Goal: Navigation & Orientation: Find specific page/section

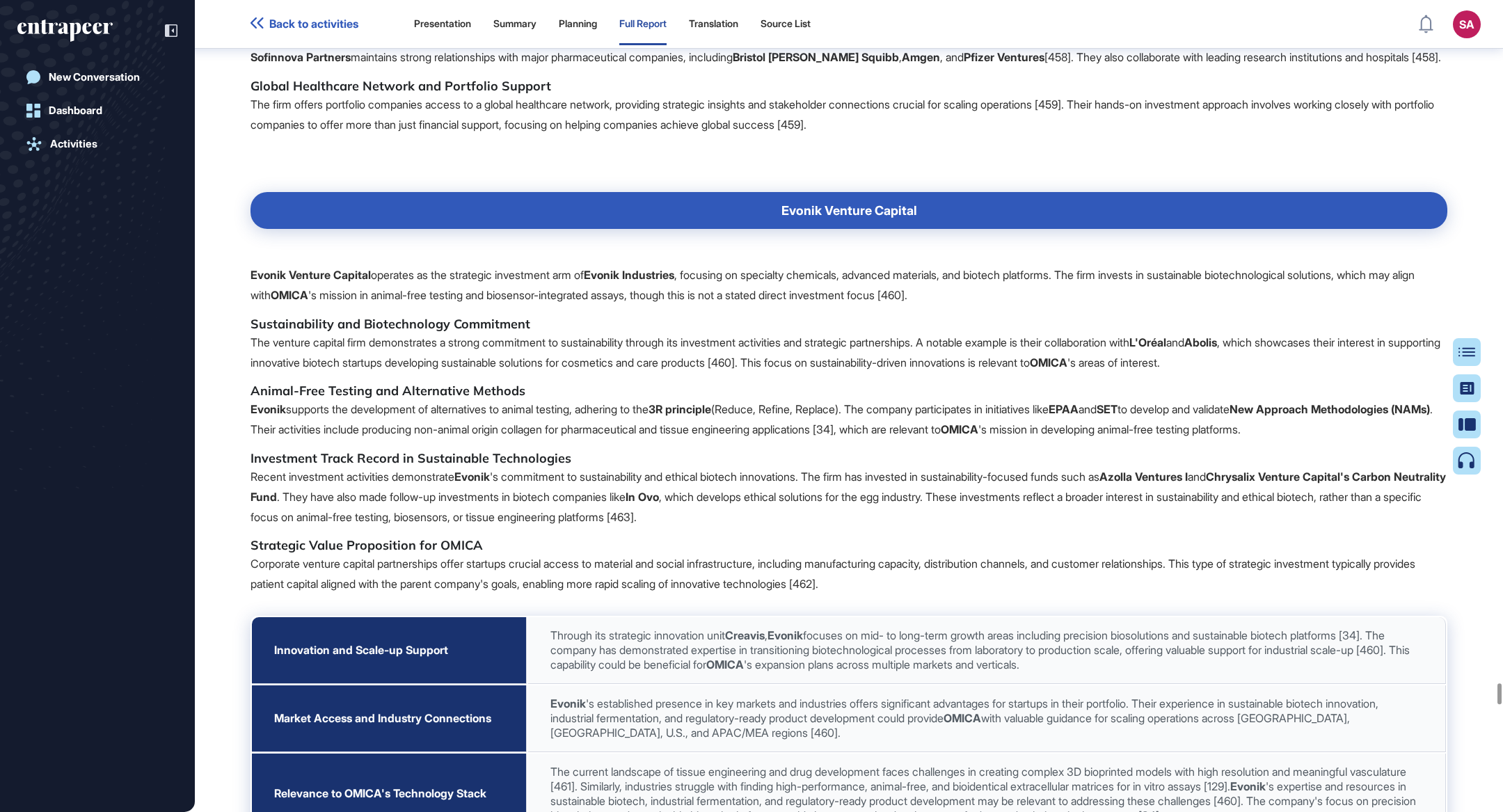
scroll to position [7, 0]
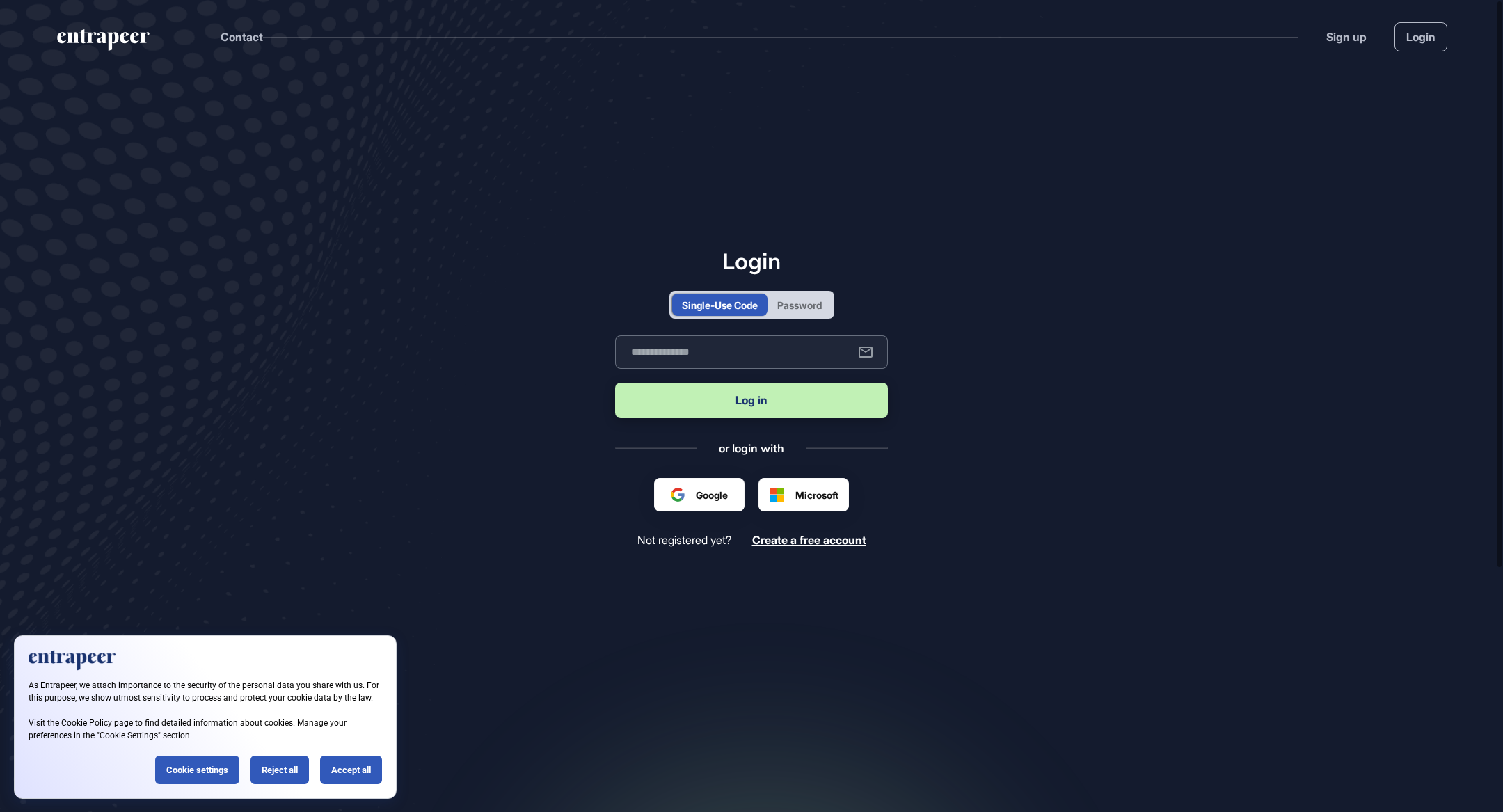
click at [709, 340] on input "text" at bounding box center [751, 352] width 273 height 34
type input "**********"
click at [615, 382] on button "Log in" at bounding box center [751, 400] width 273 height 36
click at [359, 769] on div "Accept all" at bounding box center [351, 769] width 62 height 28
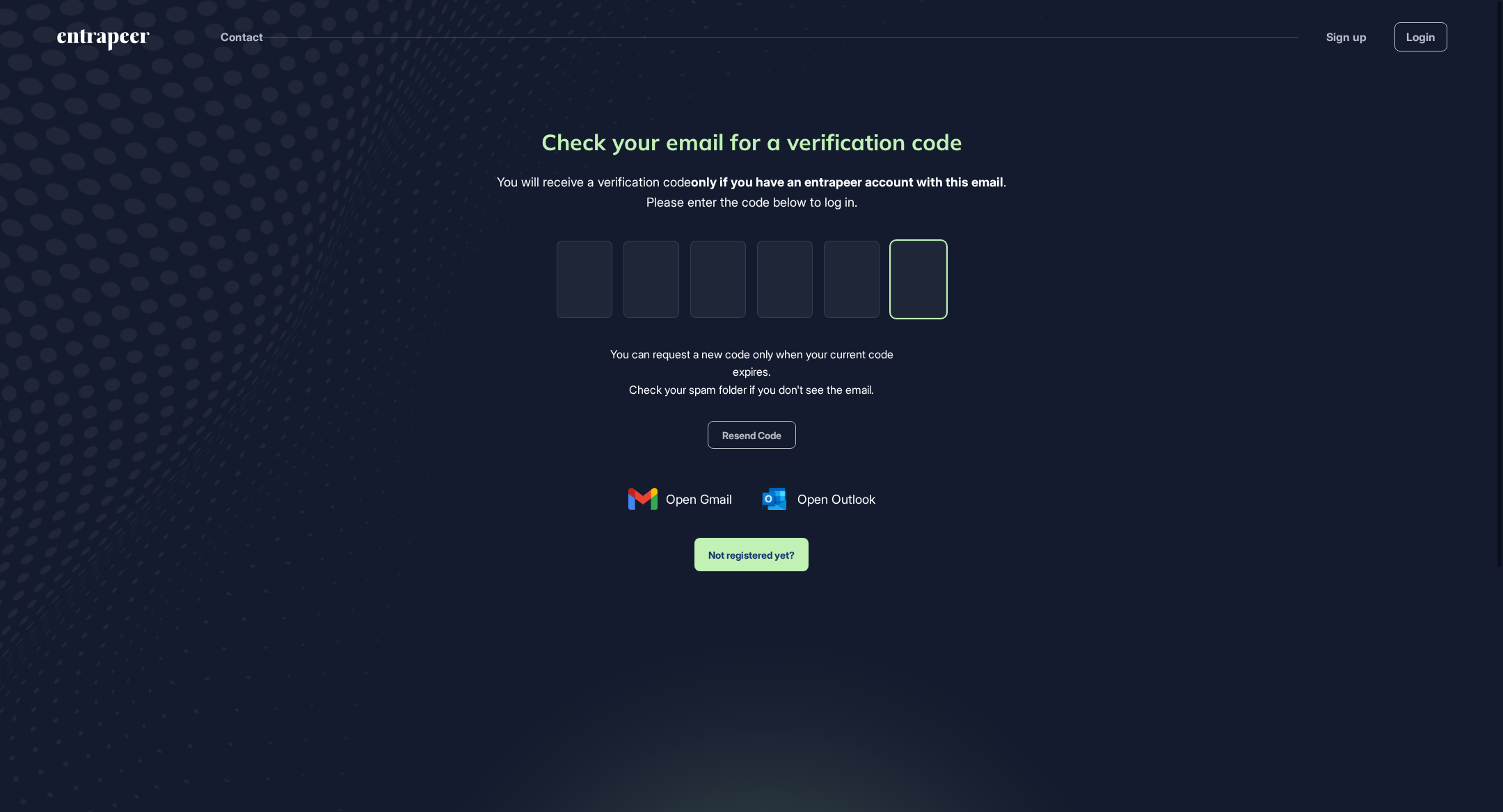
paste input "*"
type input "*"
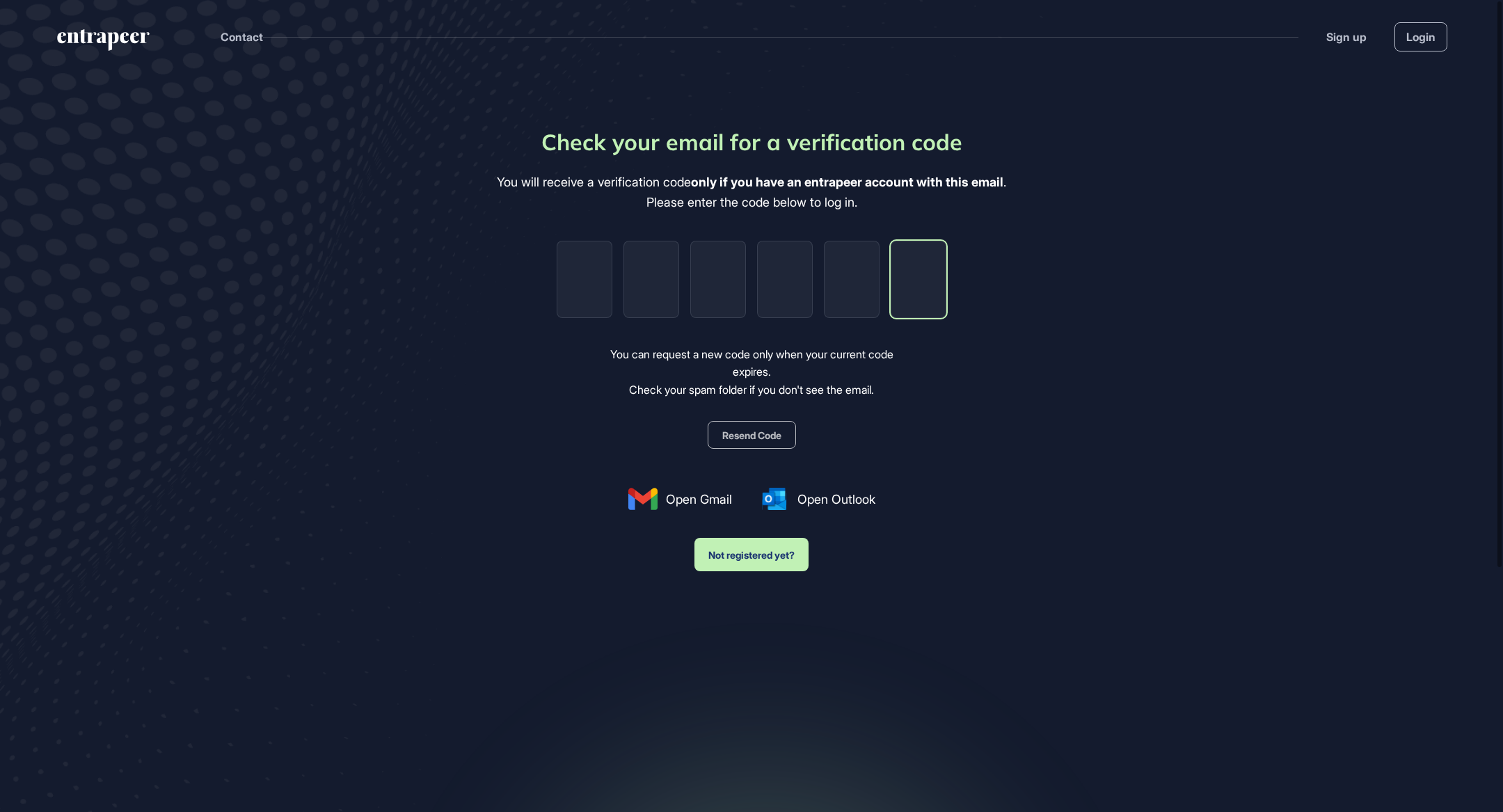
type input "*"
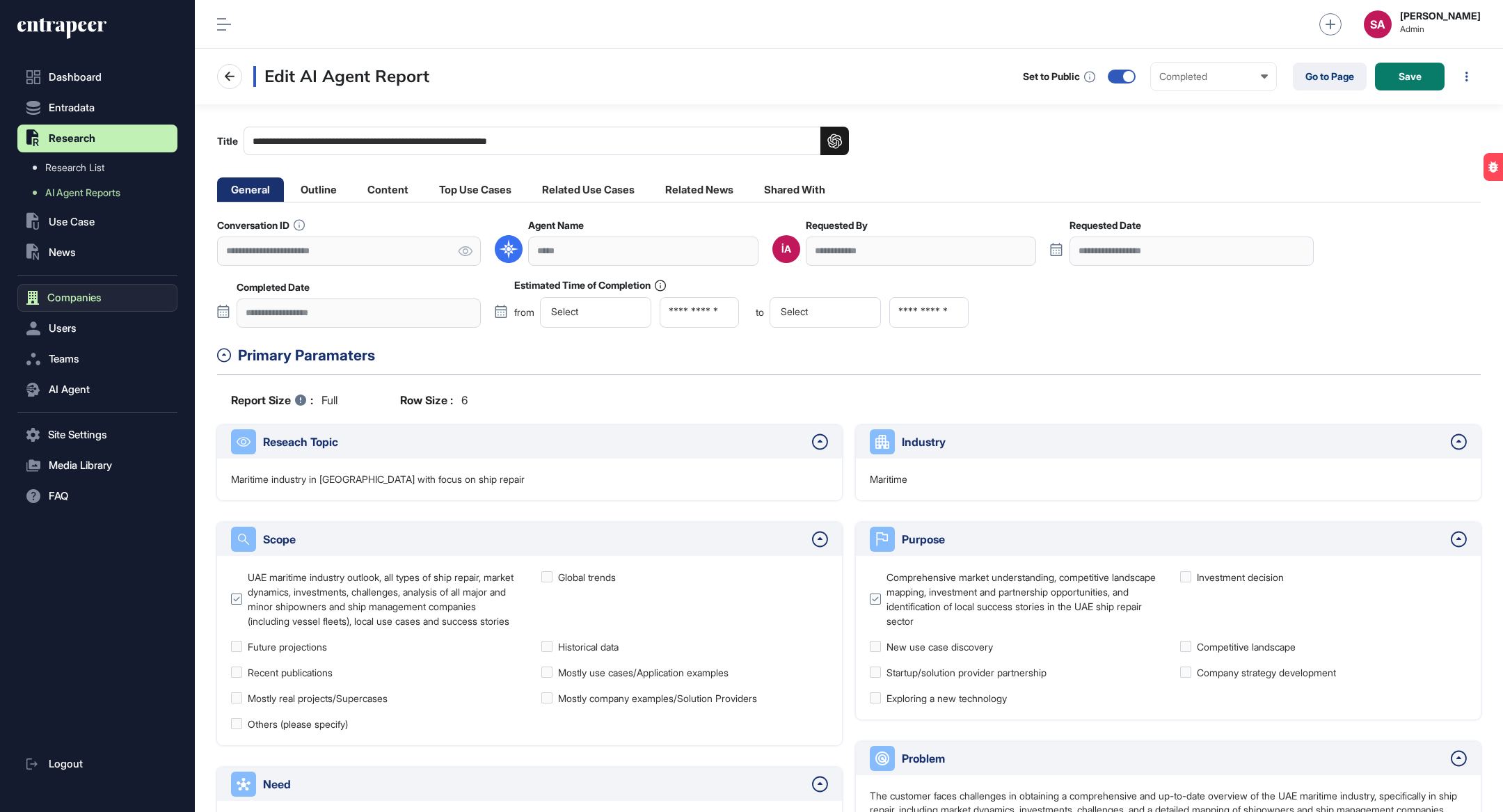
click at [96, 285] on button "Companies" at bounding box center [97, 298] width 160 height 28
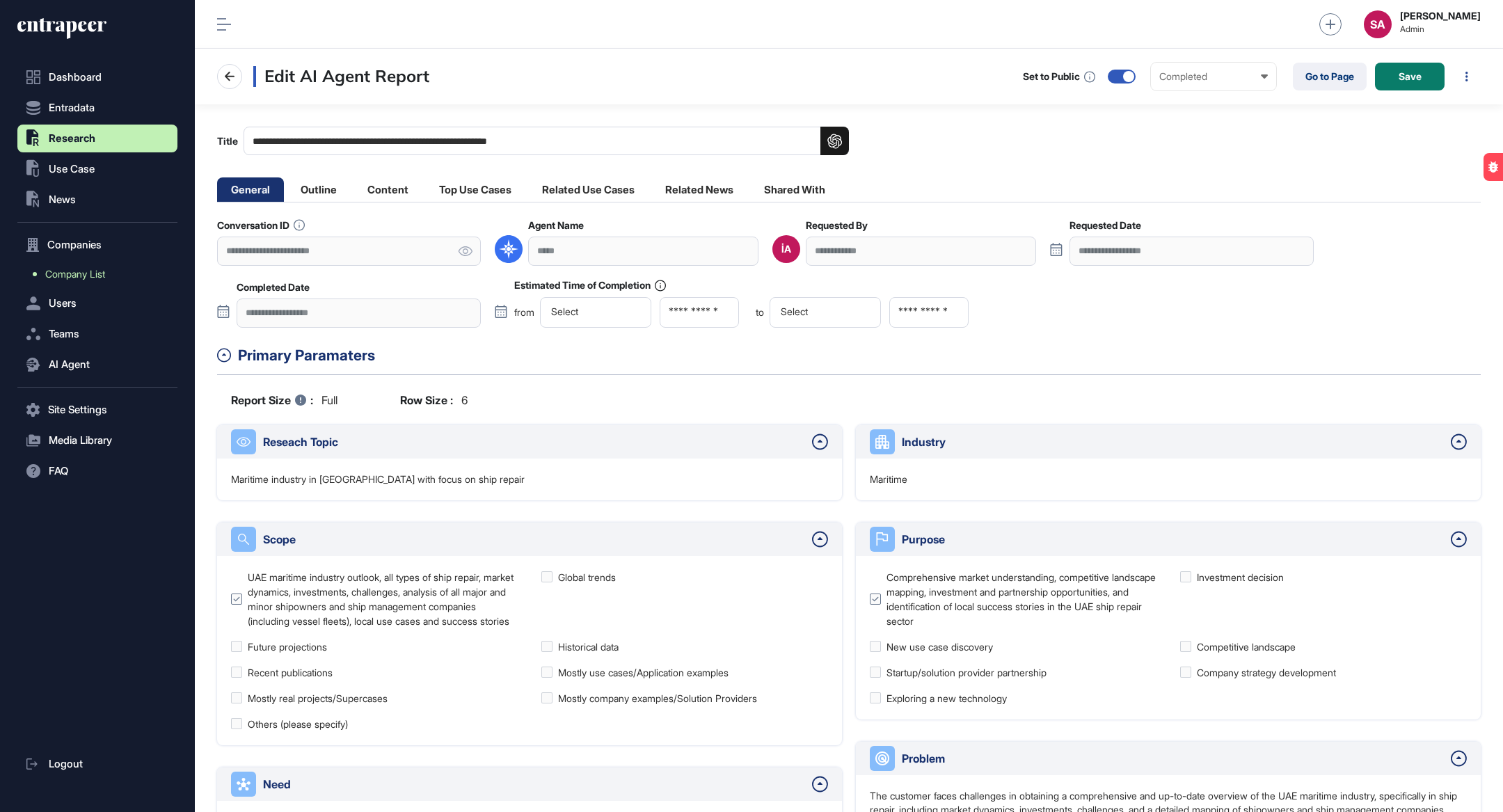
click at [94, 272] on span "Company List" at bounding box center [75, 274] width 60 height 11
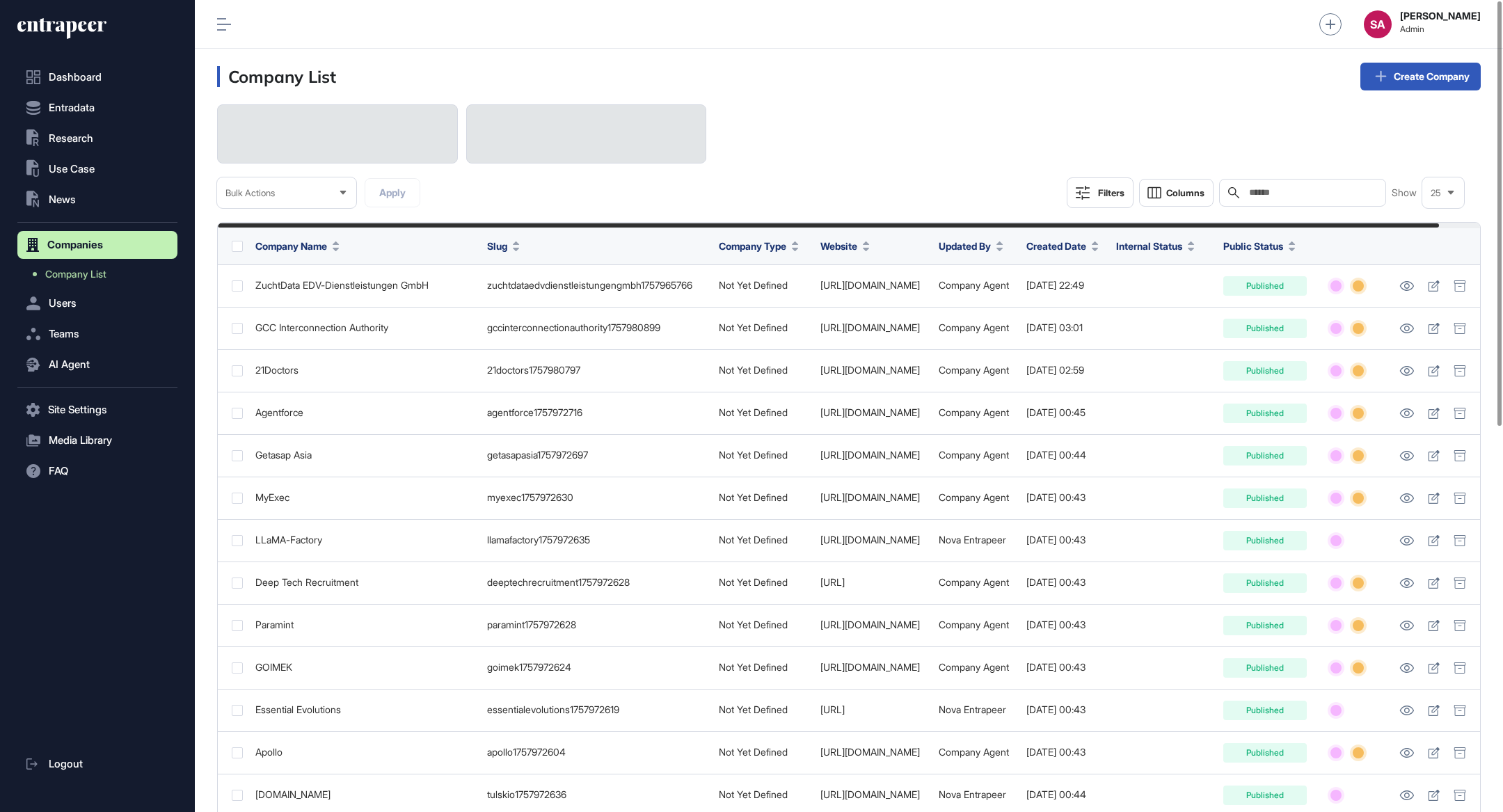
click at [1305, 190] on input "text" at bounding box center [1312, 193] width 129 height 11
paste input "******"
type input "******"
click at [1305, 190] on input "text" at bounding box center [1312, 193] width 129 height 11
type input "*"
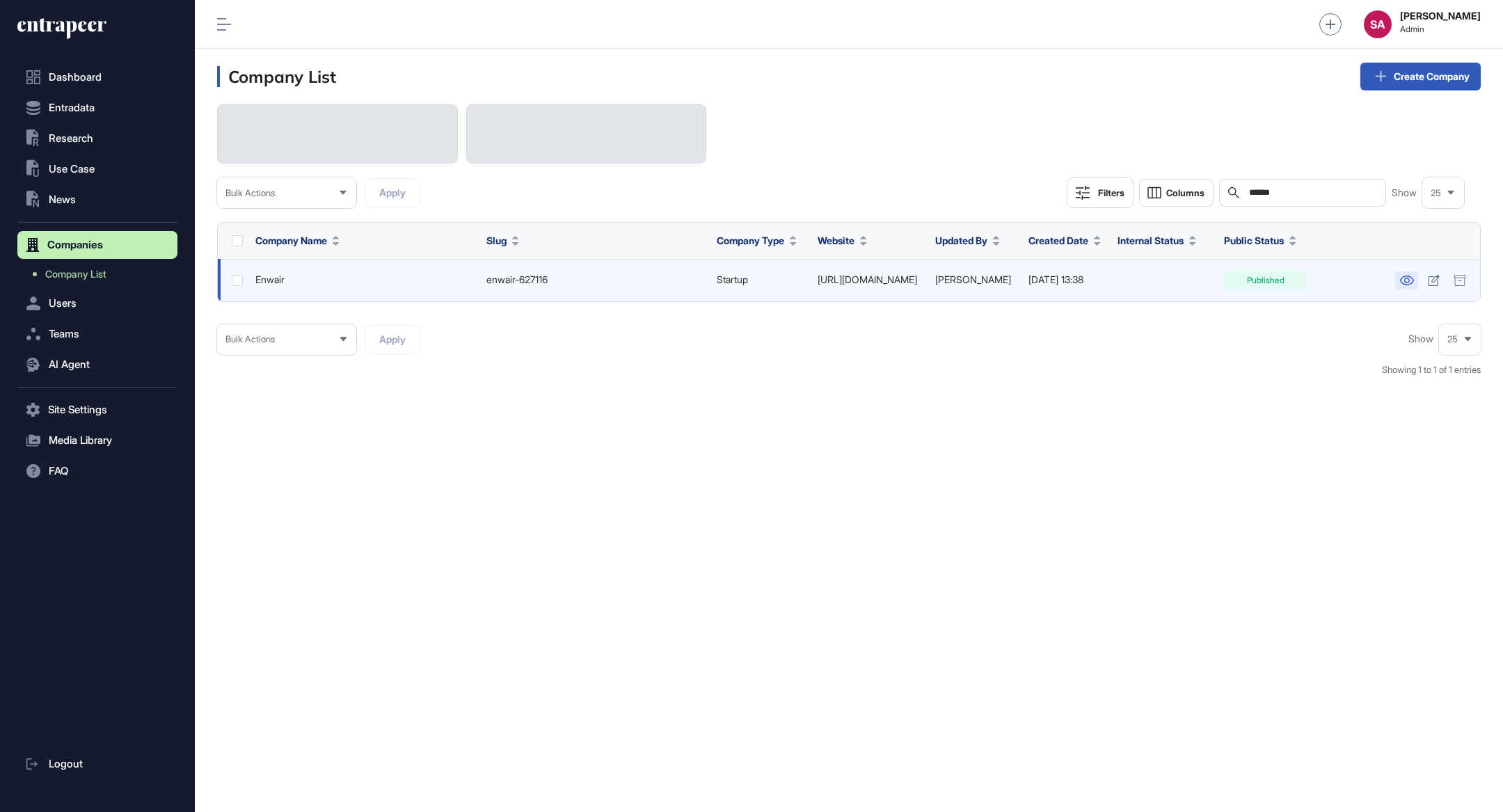
click at [1407, 278] on icon at bounding box center [1406, 280] width 15 height 9
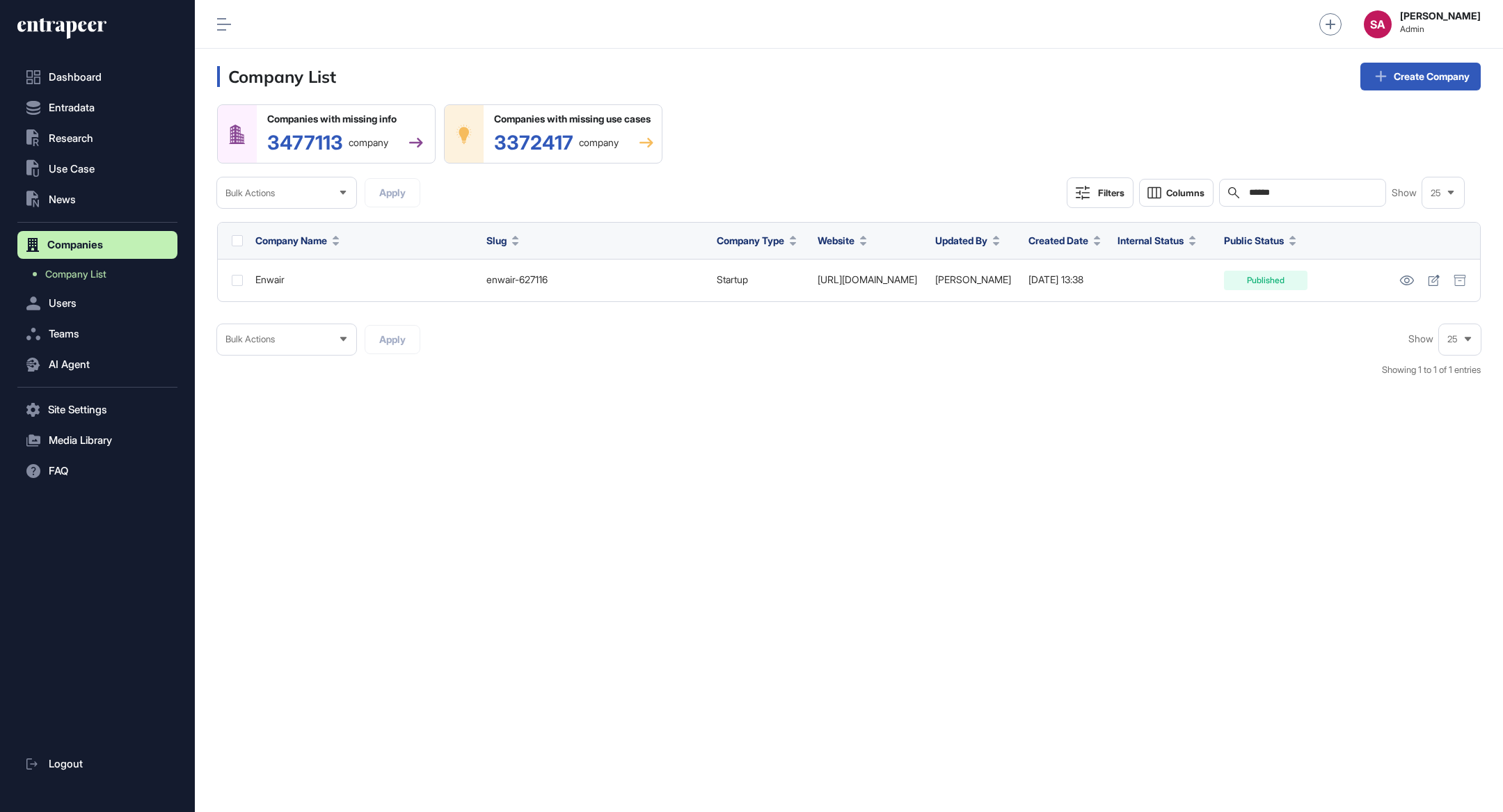
drag, startPoint x: 1308, startPoint y: 192, endPoint x: 1236, endPoint y: 192, distance: 72.0
click at [1236, 192] on div "Search ******" at bounding box center [1302, 193] width 167 height 28
paste input "*"
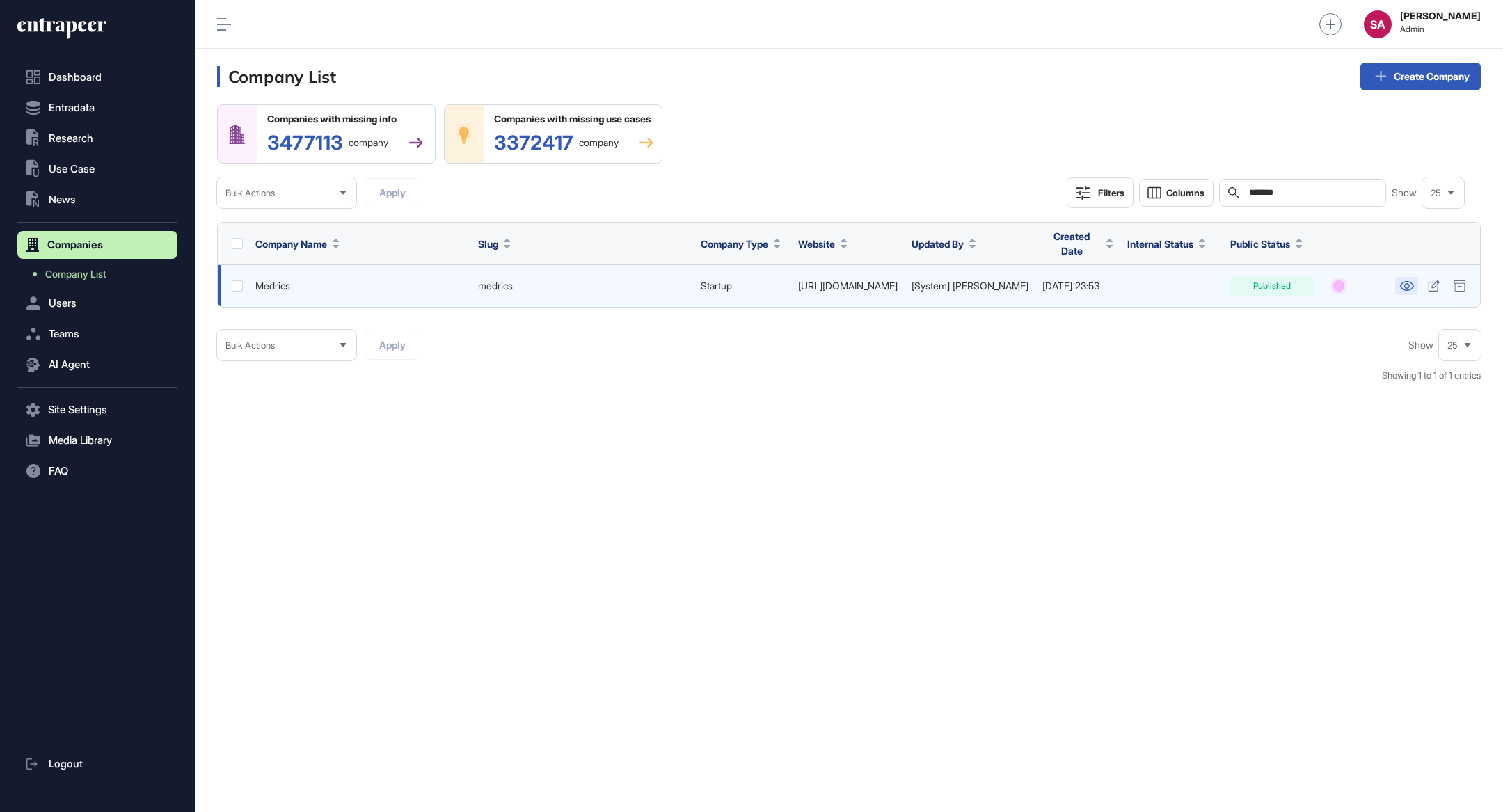
type input "*******"
click at [1405, 277] on link at bounding box center [1406, 286] width 23 height 18
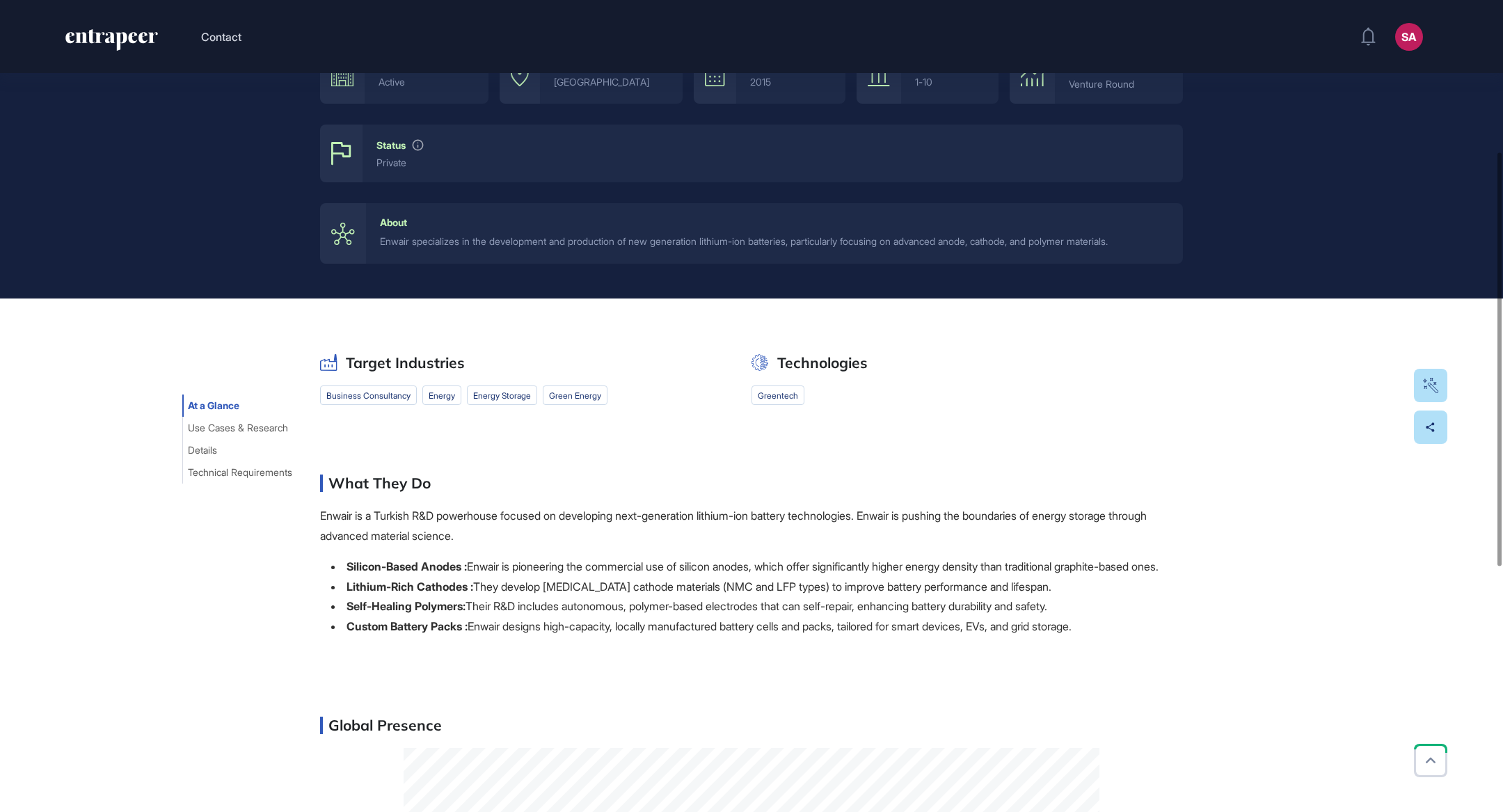
scroll to position [25, 0]
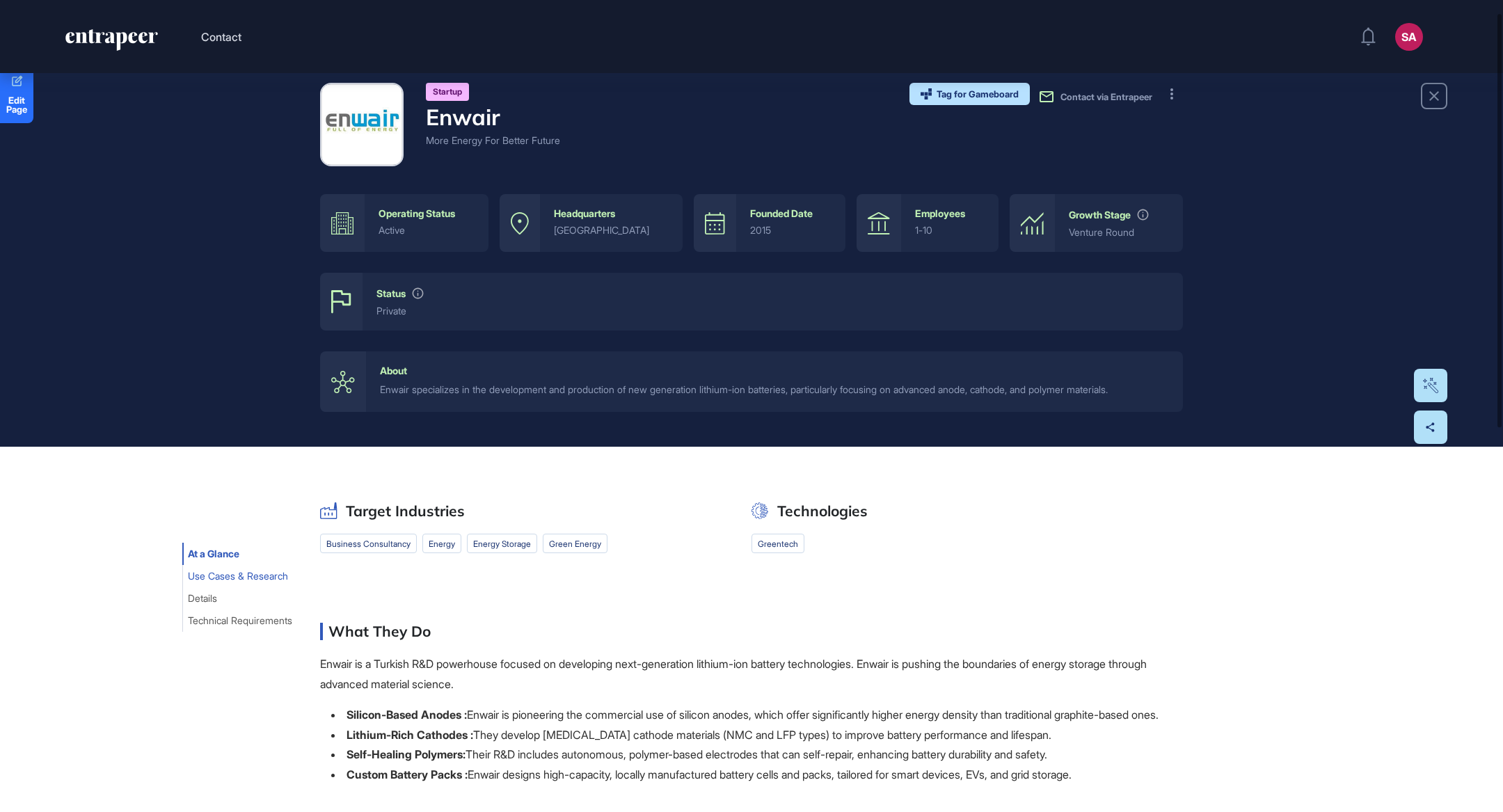
click at [237, 576] on span "Use Cases & Research" at bounding box center [237, 576] width 100 height 11
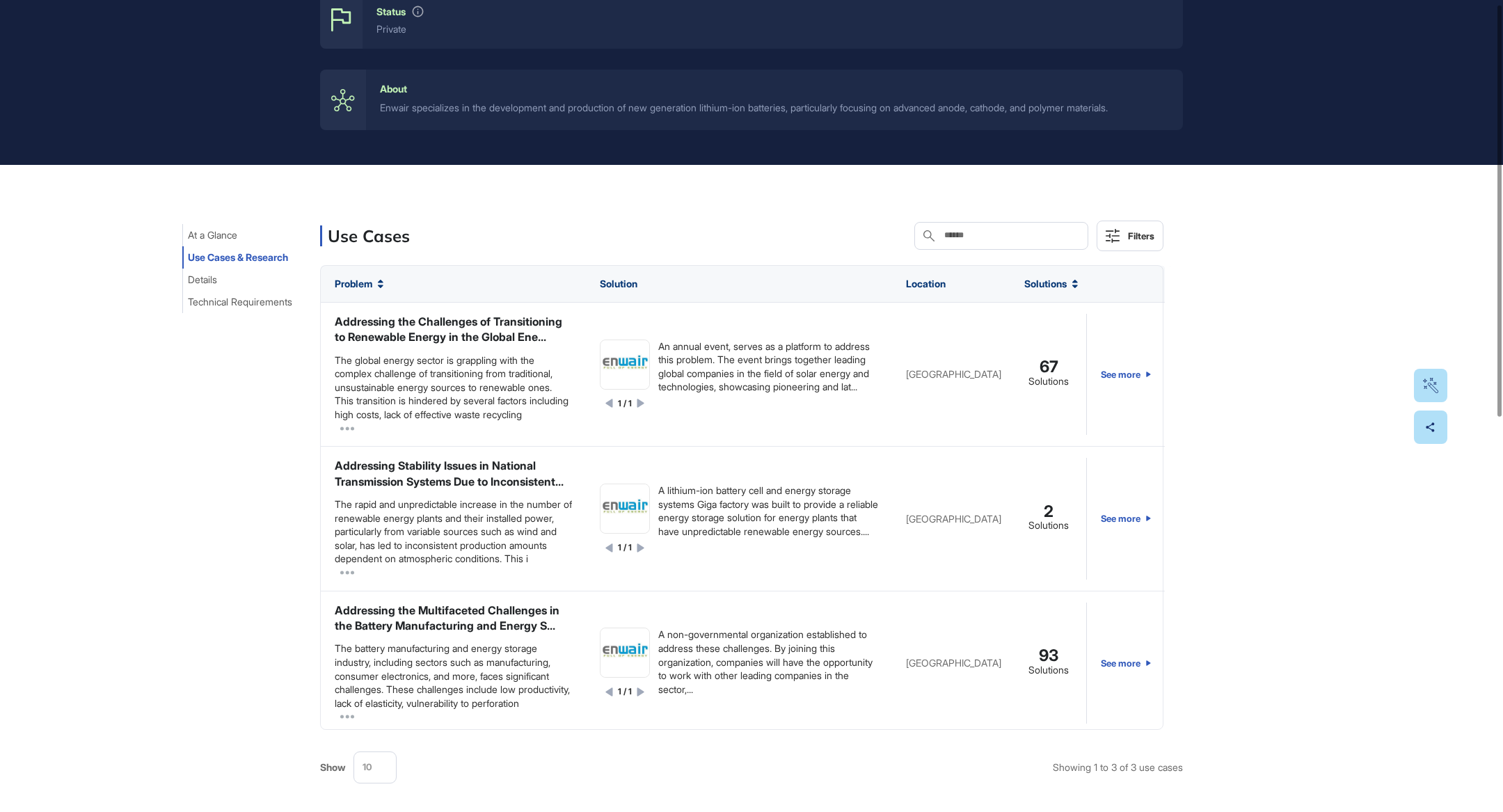
scroll to position [0, 0]
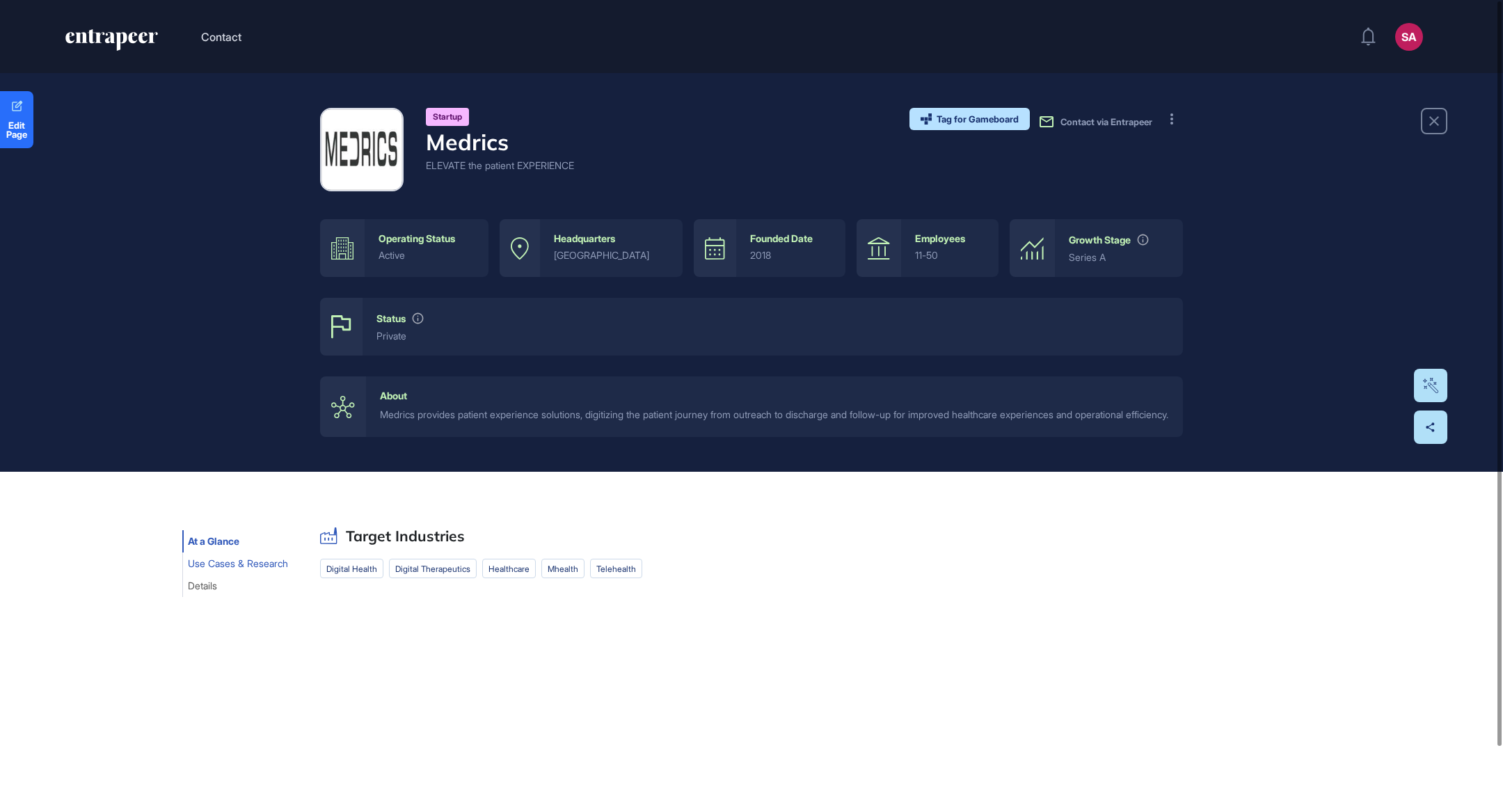
click at [223, 574] on button "Use Cases & Research" at bounding box center [238, 564] width 112 height 22
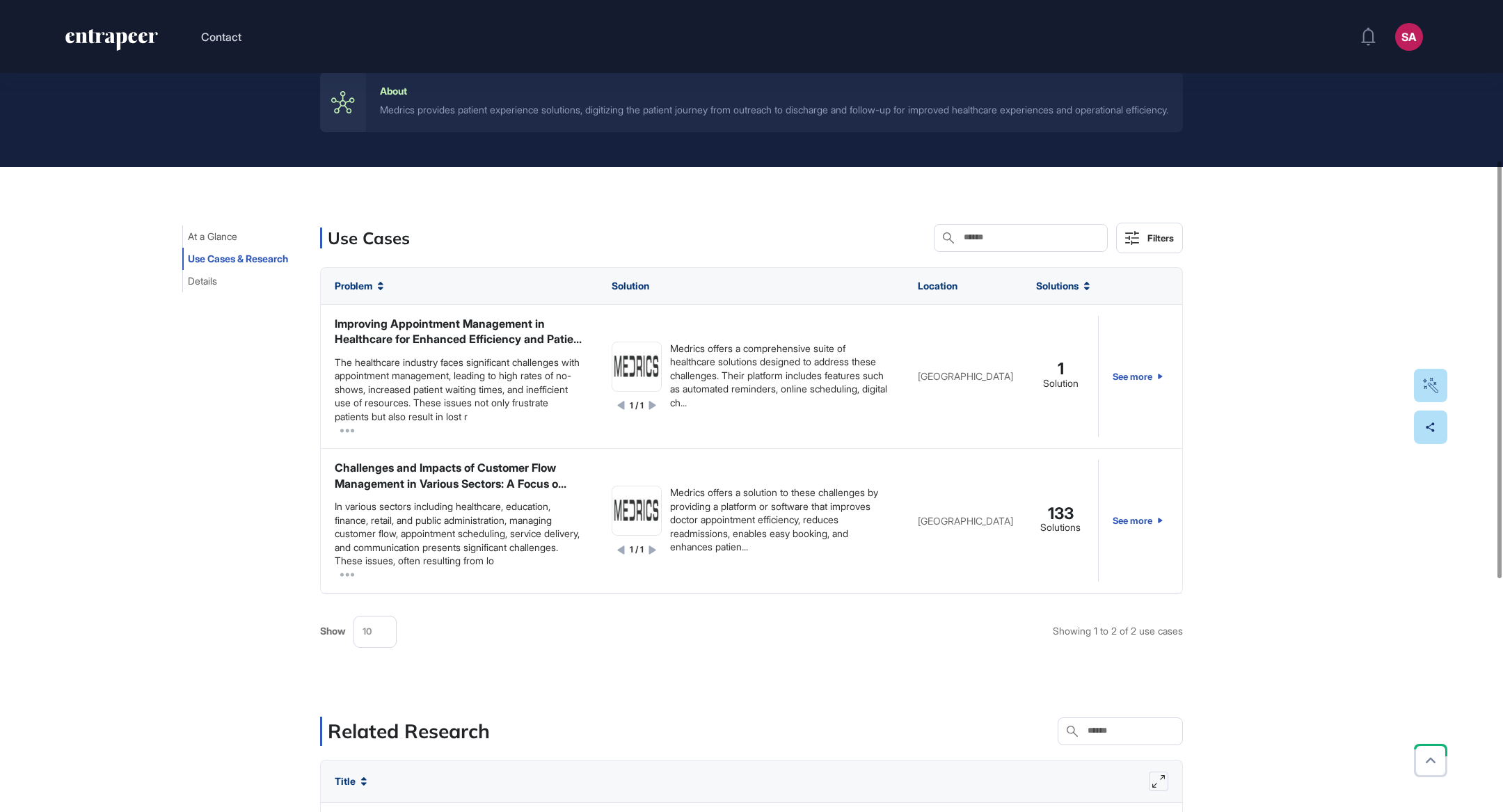
scroll to position [311, 0]
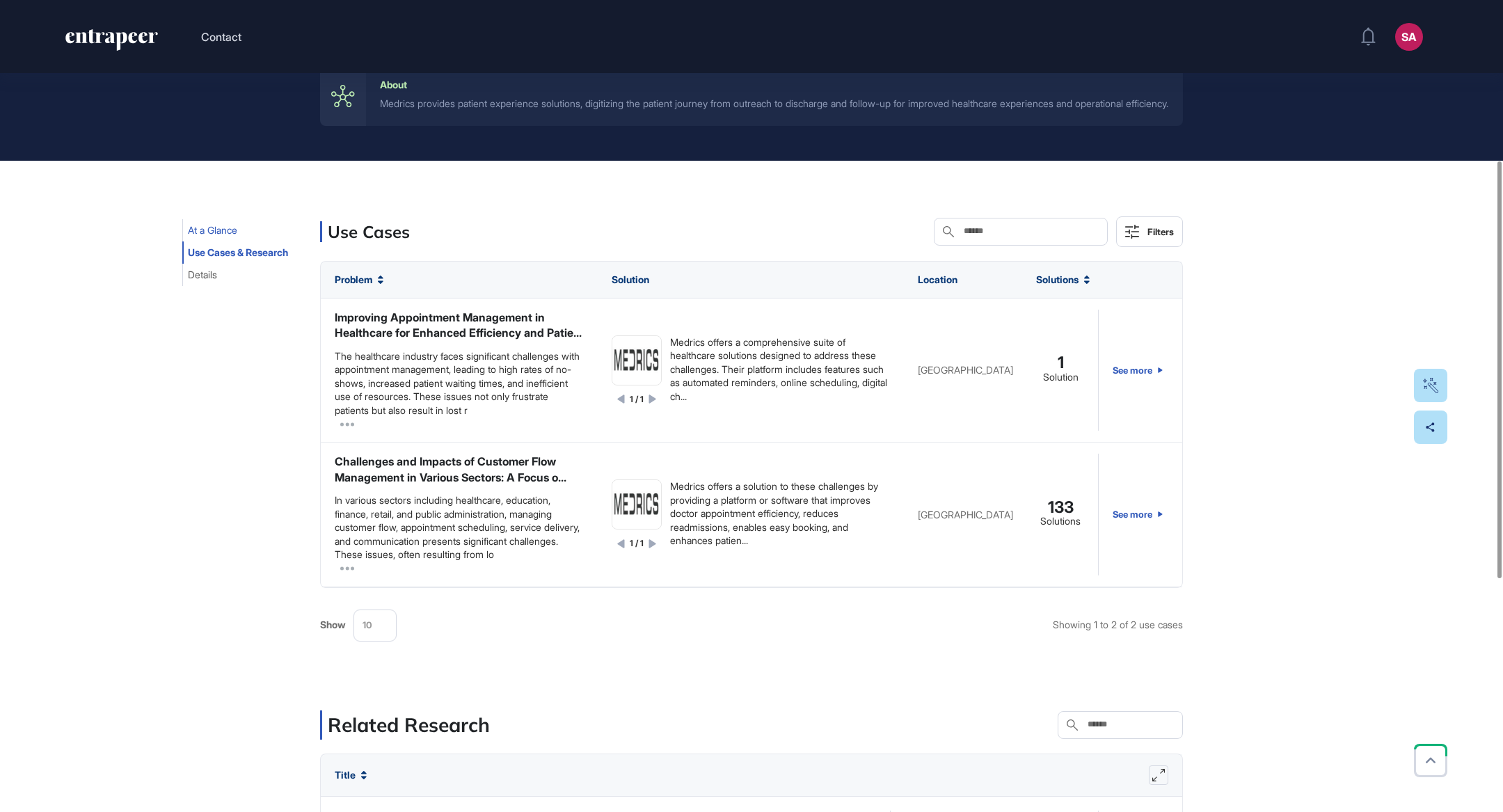
click at [226, 236] on span "At a Glance" at bounding box center [212, 230] width 50 height 11
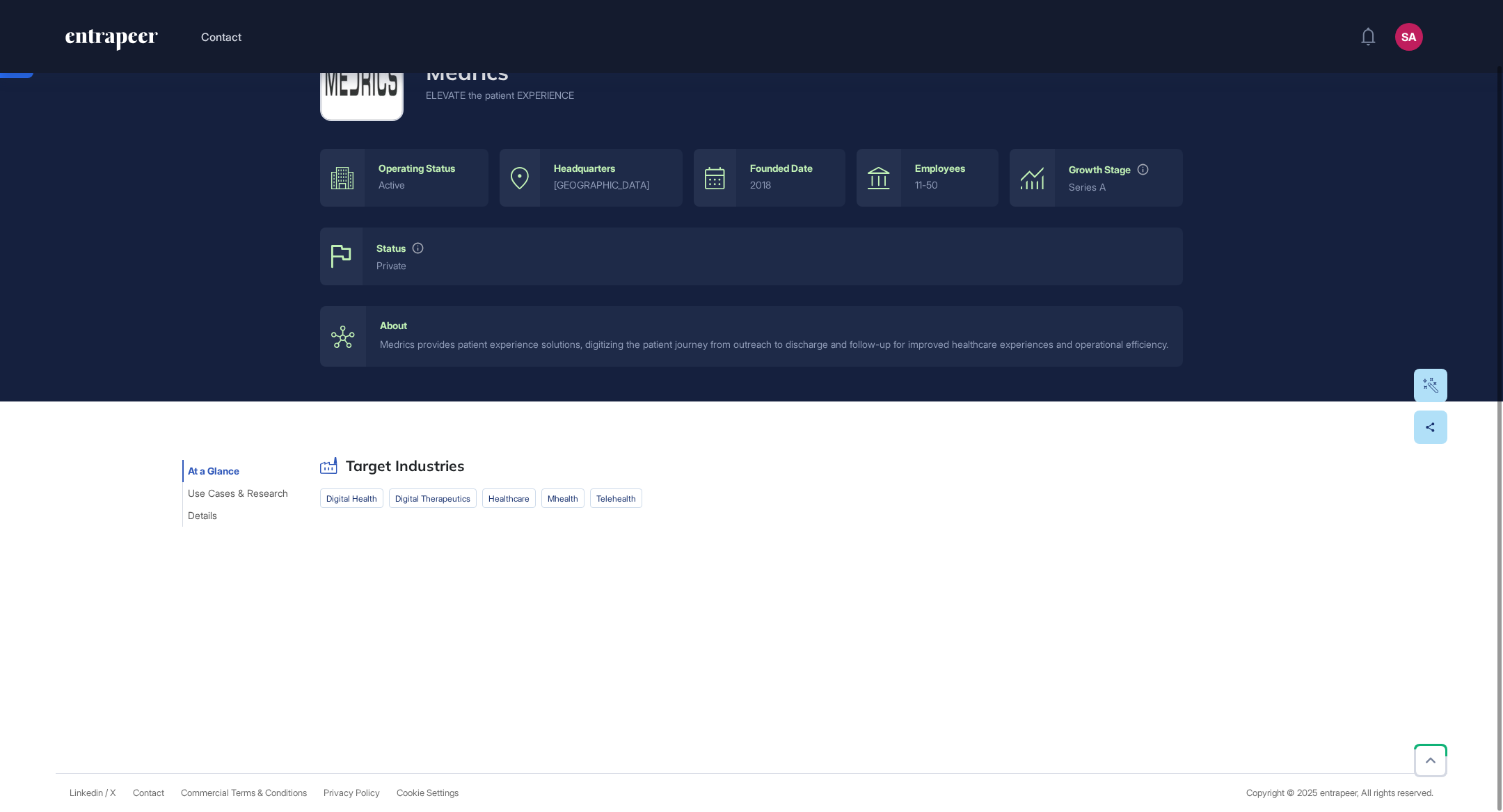
scroll to position [70, 0]
click at [209, 521] on span "Details" at bounding box center [201, 515] width 29 height 11
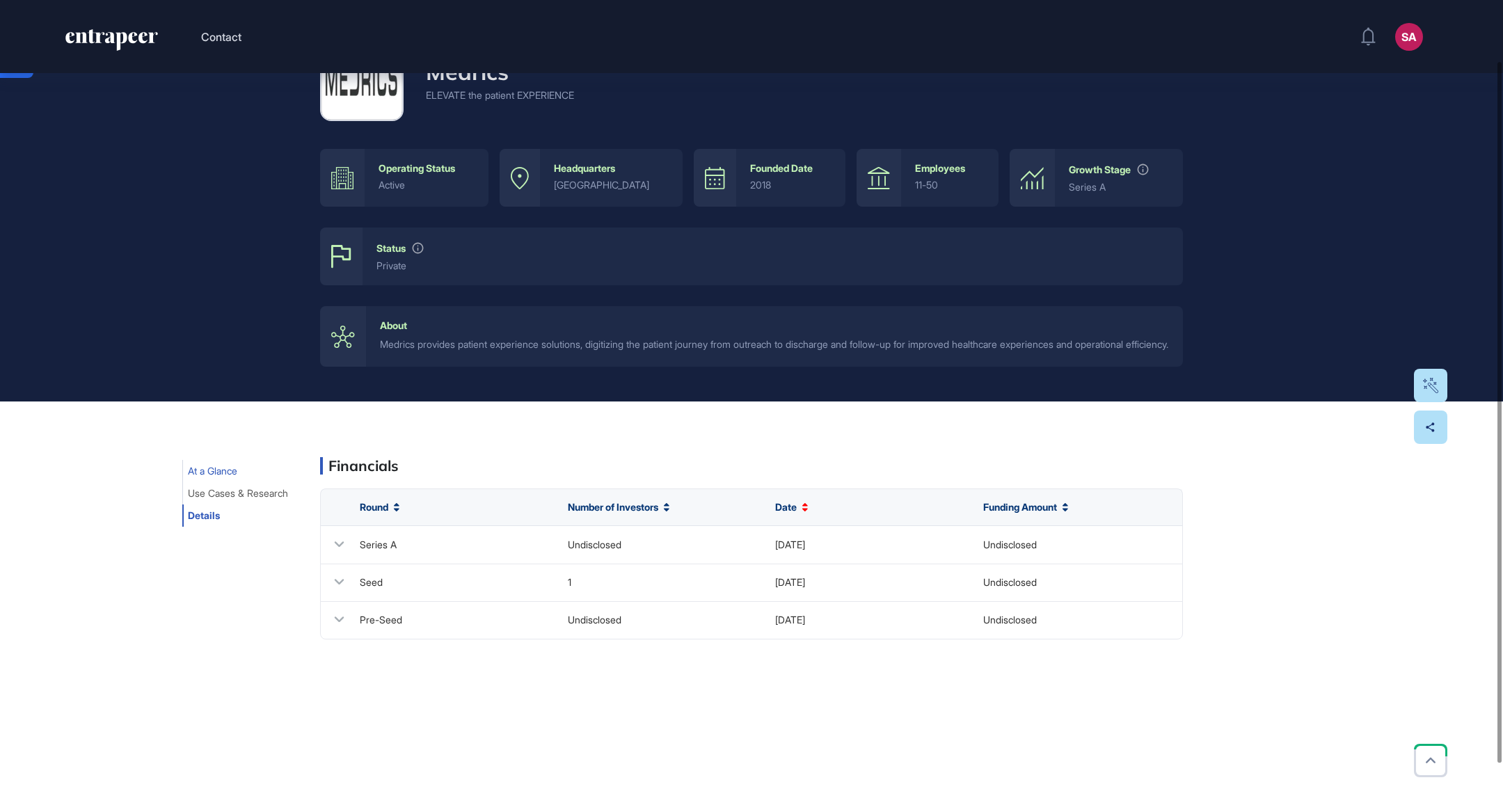
click at [218, 477] on span "At a Glance" at bounding box center [212, 471] width 50 height 11
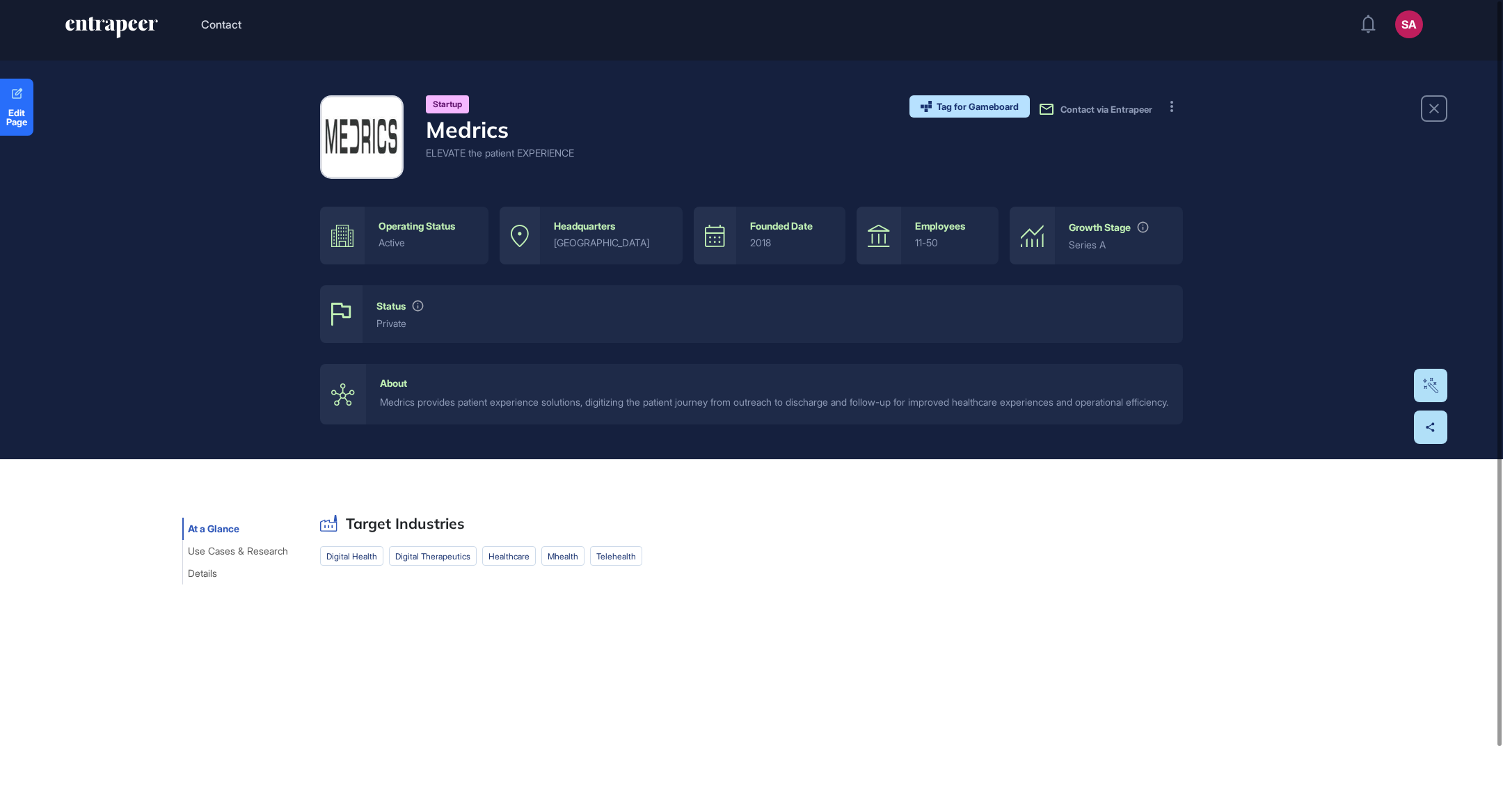
scroll to position [0, 0]
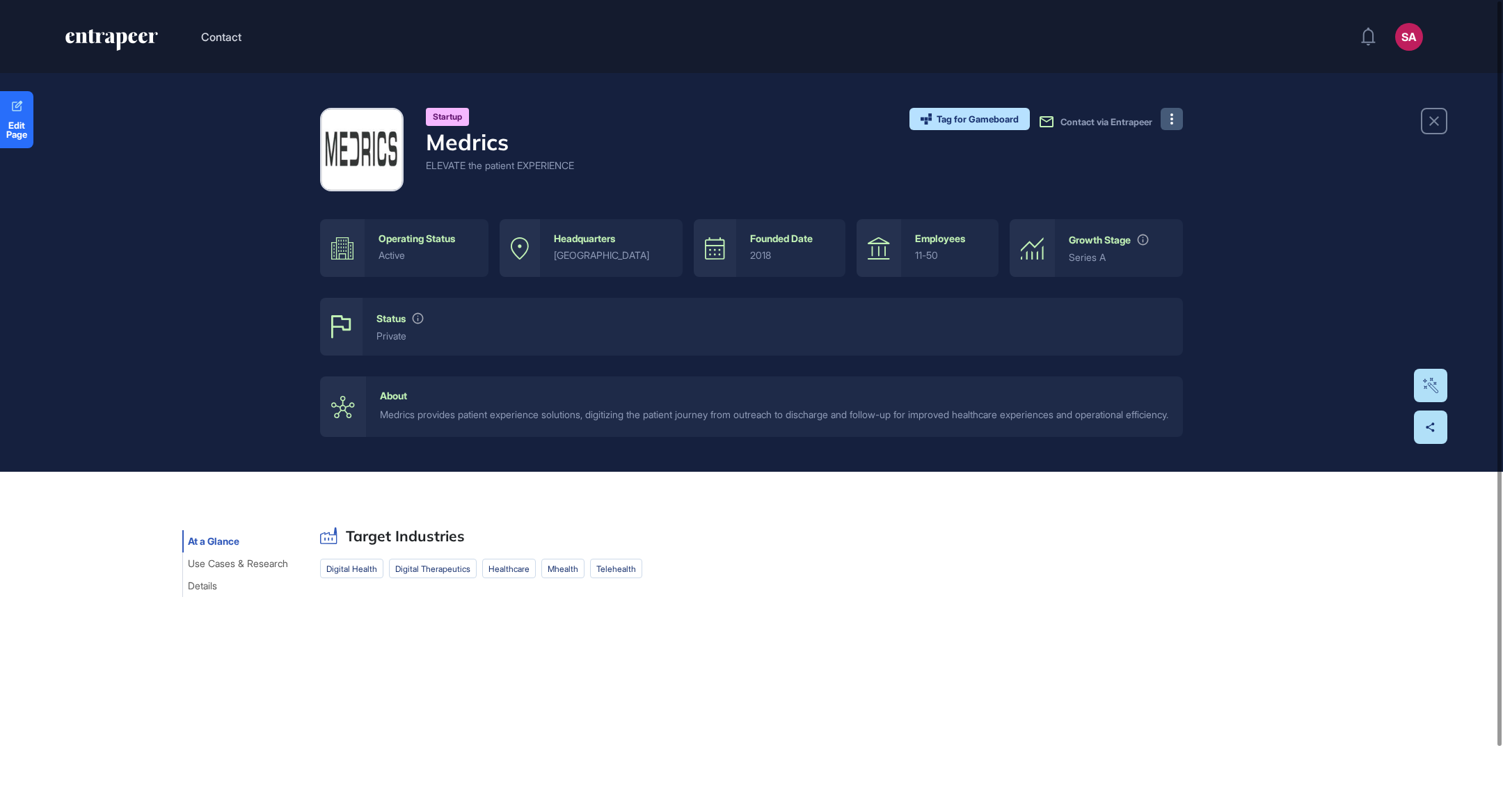
click at [1165, 123] on button at bounding box center [1172, 119] width 22 height 22
click at [1172, 149] on icon at bounding box center [1175, 147] width 13 height 13
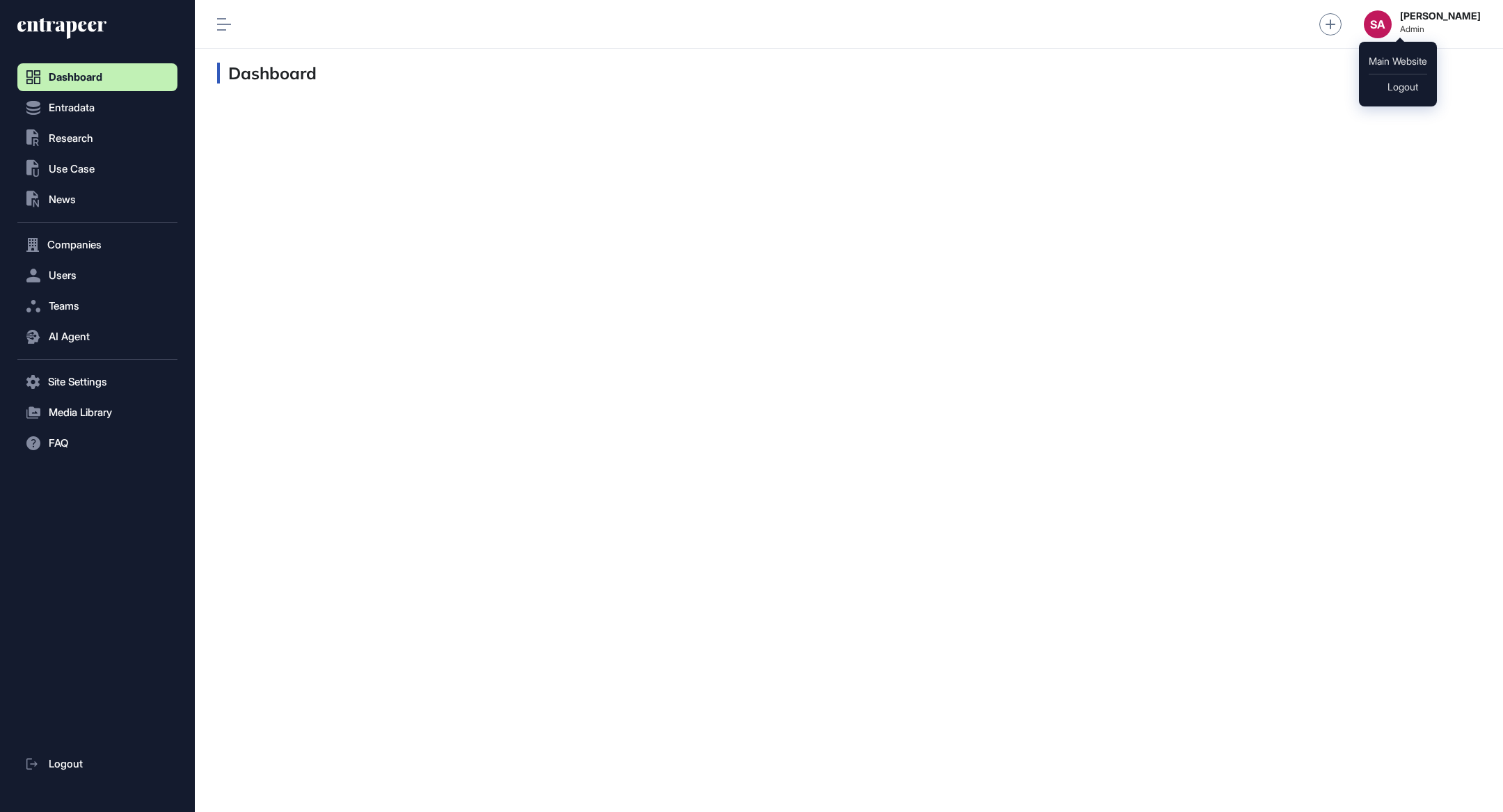
click at [1391, 33] on div "SA" at bounding box center [1377, 24] width 28 height 28
click at [1400, 39] on div "SA Sevde Aydin Admin" at bounding box center [849, 24] width 1308 height 49
click at [1391, 23] on div "SA" at bounding box center [1377, 24] width 28 height 28
click at [1391, 18] on div "SA" at bounding box center [1377, 24] width 28 height 28
click at [1391, 34] on div "SA" at bounding box center [1377, 24] width 28 height 28
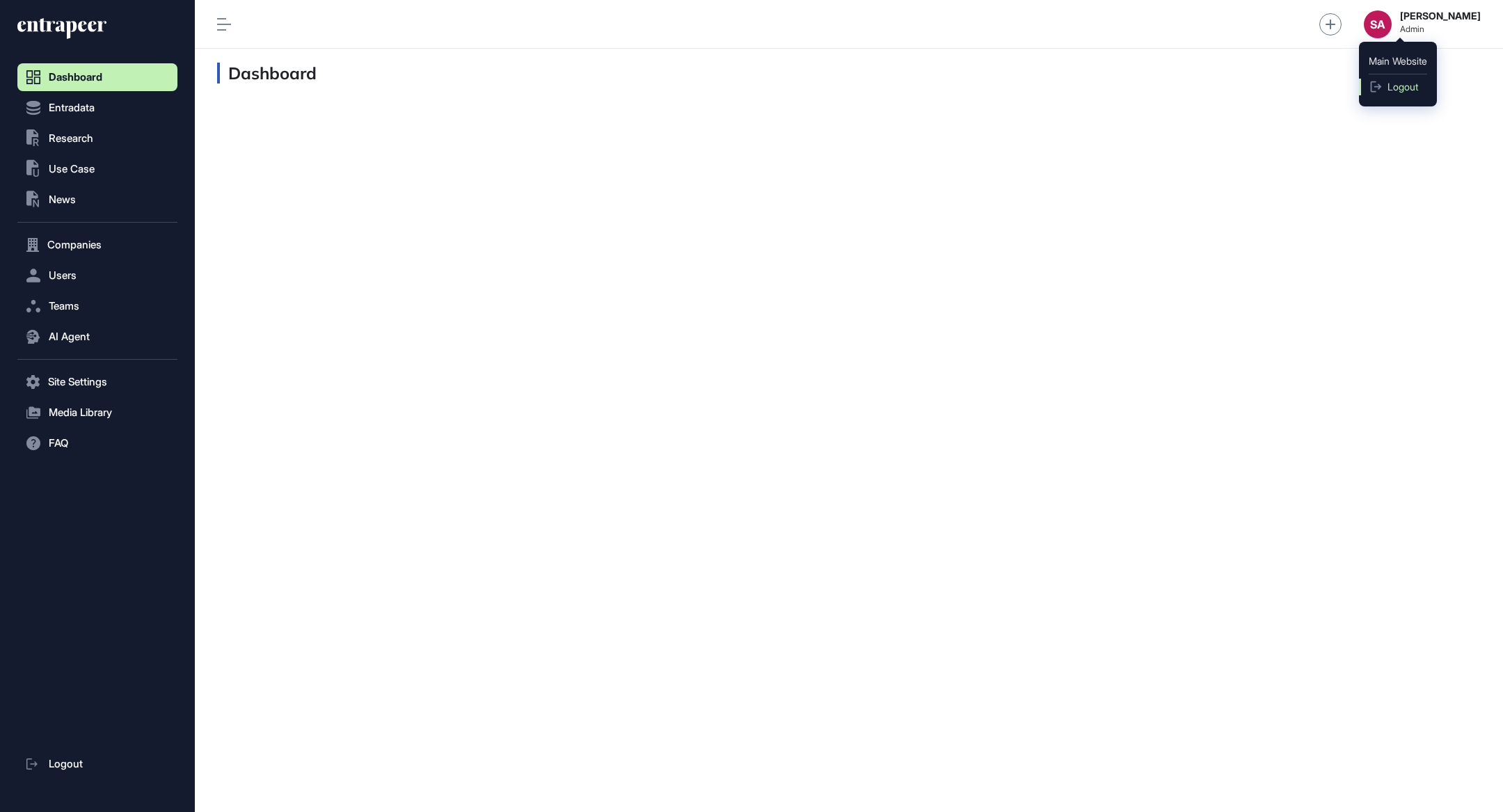
click at [1404, 88] on span "Logout" at bounding box center [1403, 87] width 31 height 11
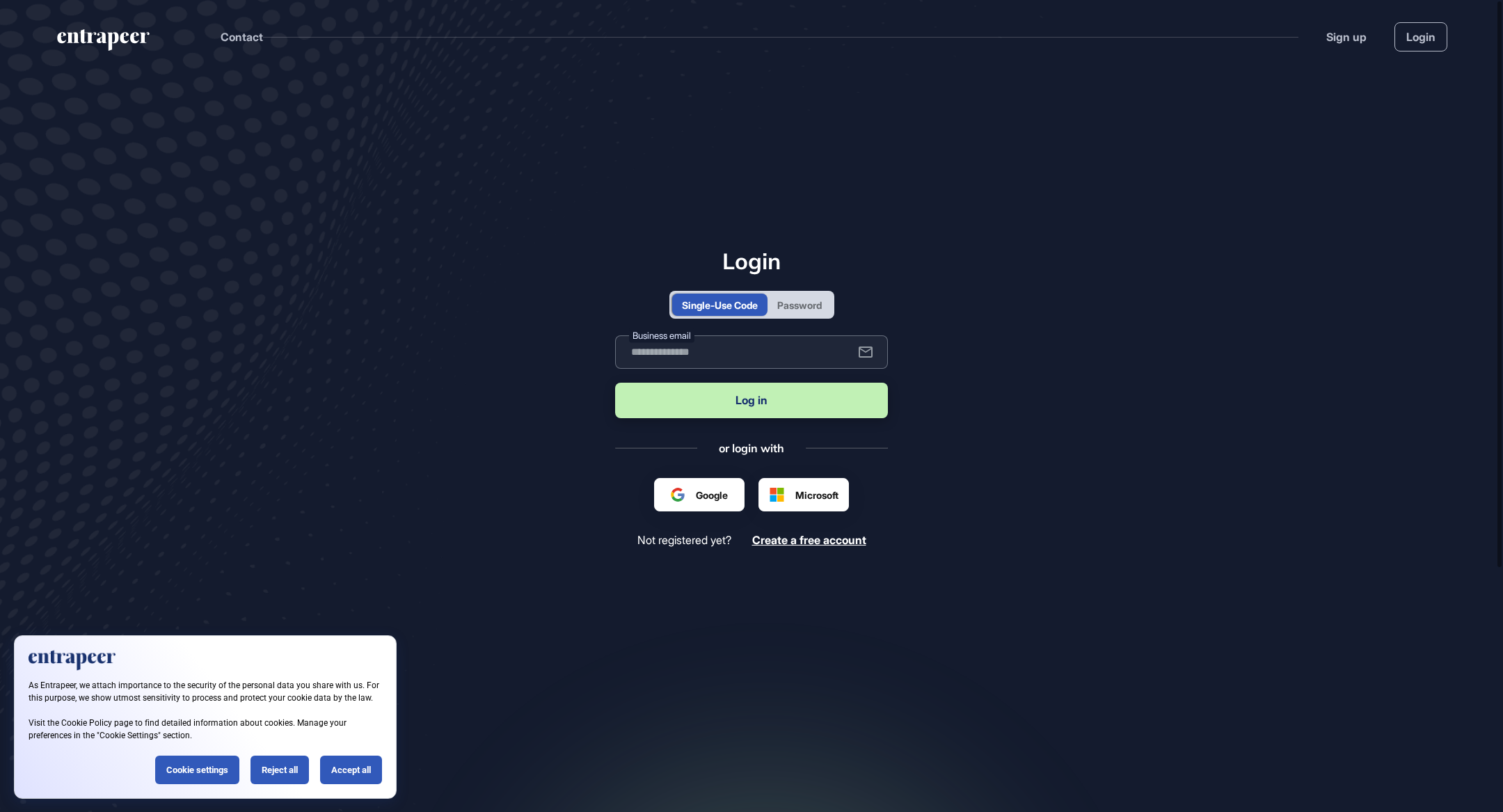
click at [808, 349] on input "text" at bounding box center [751, 352] width 273 height 34
paste input "**********"
type input "**********"
click at [800, 404] on button "Log in" at bounding box center [751, 400] width 273 height 36
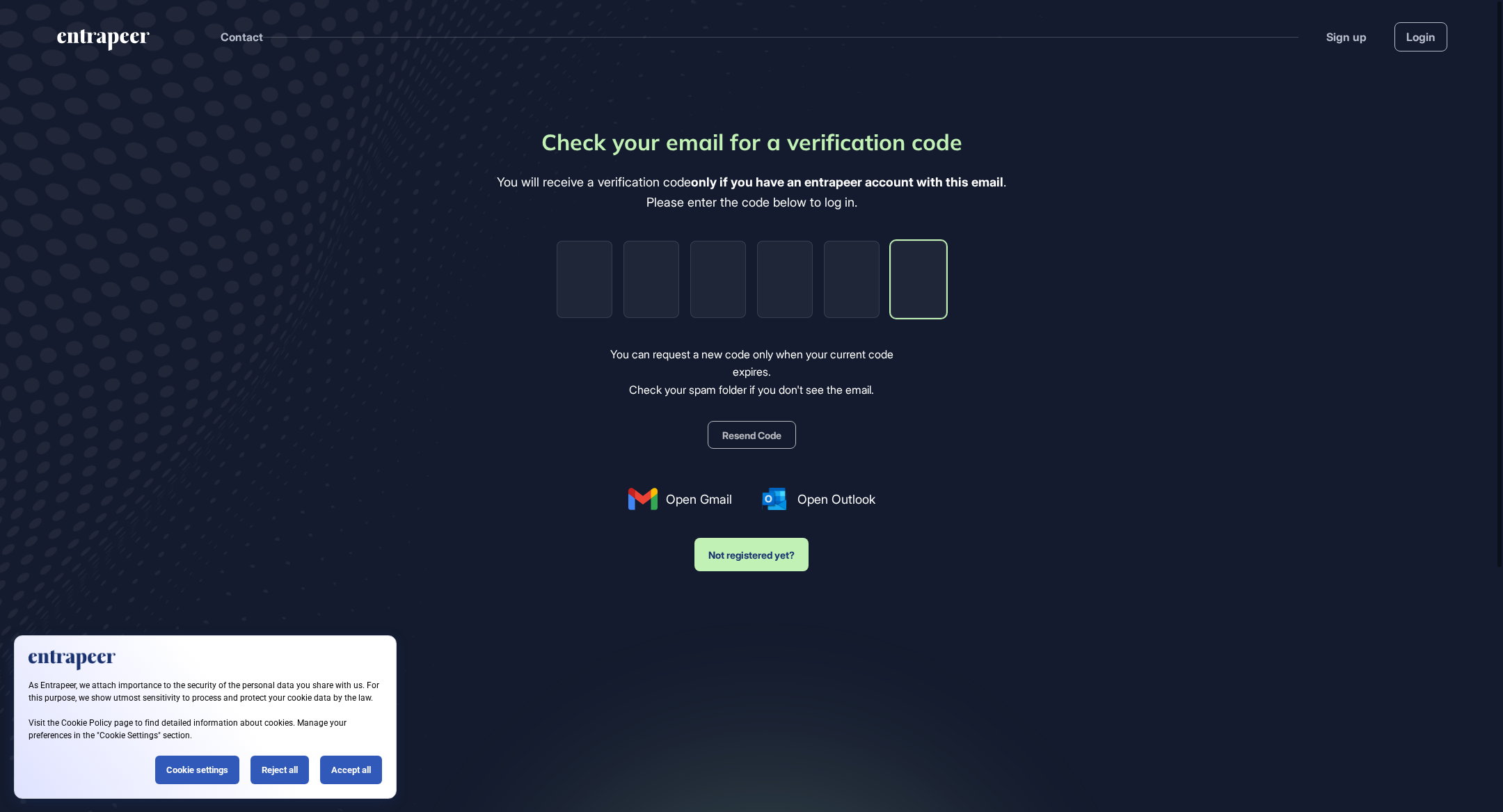
paste input "*"
type input "*"
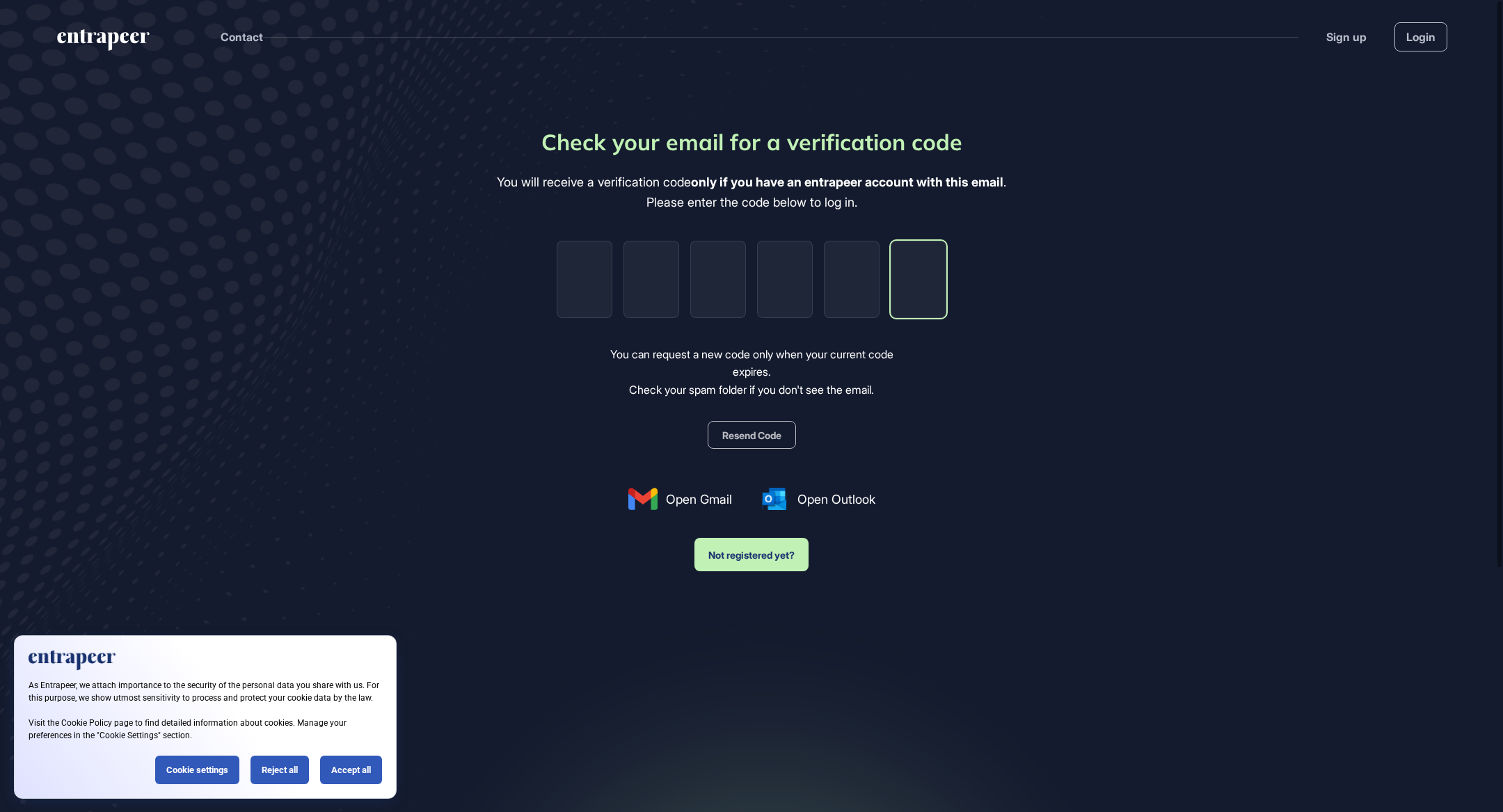
type input "*"
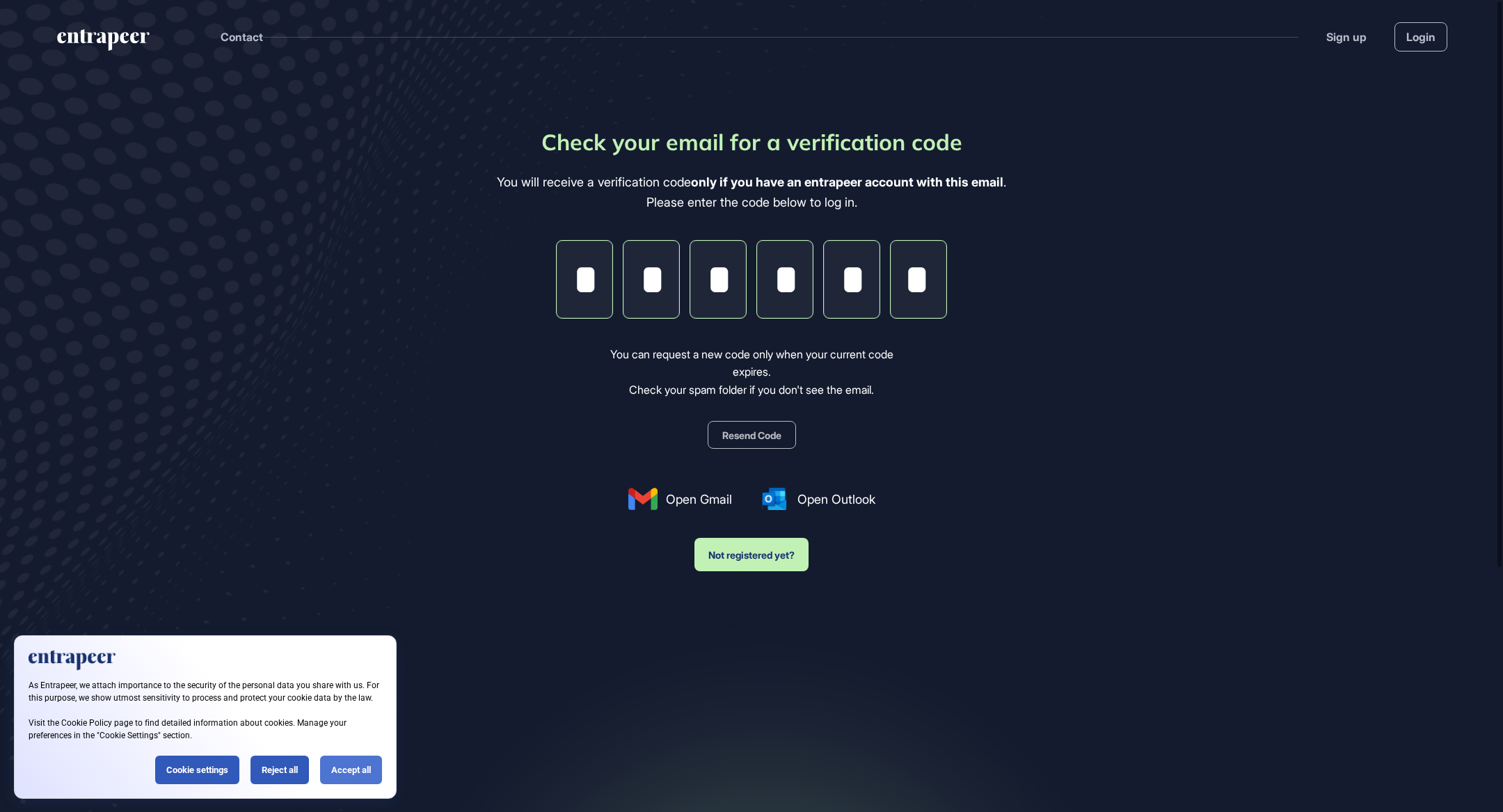
click at [347, 773] on div "Accept all" at bounding box center [351, 769] width 62 height 28
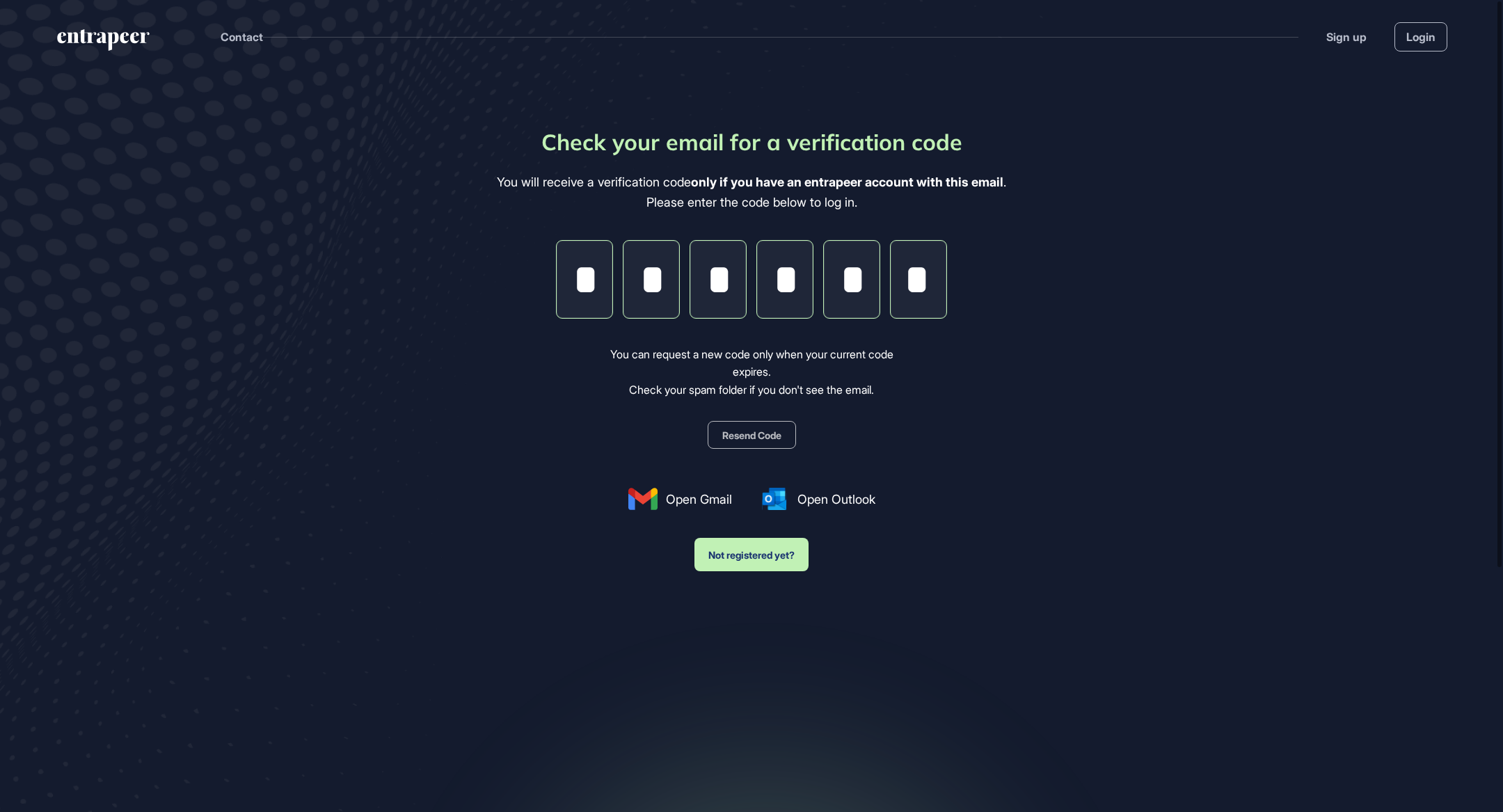
scroll to position [0, 0]
